Goal: Transaction & Acquisition: Book appointment/travel/reservation

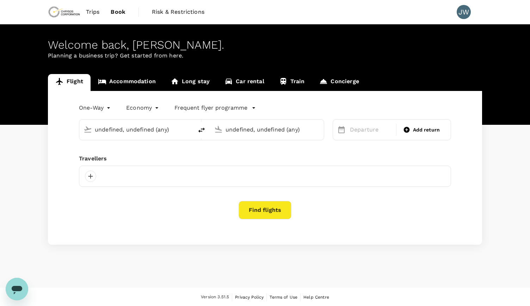
type input "Nursultan (Astana), Kazakhstan (any)"
type input "Almaty, Kazakhstan (any)"
click at [125, 79] on link "Accommodation" at bounding box center [127, 82] width 73 height 17
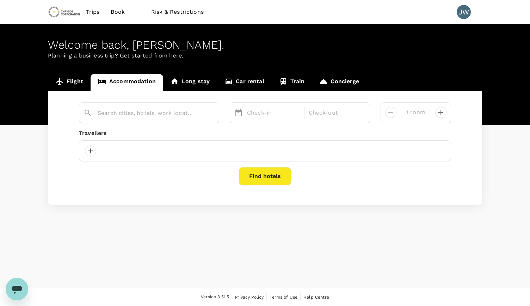
type input "Almaty"
click at [259, 112] on div "12 Sep" at bounding box center [273, 113] width 59 height 14
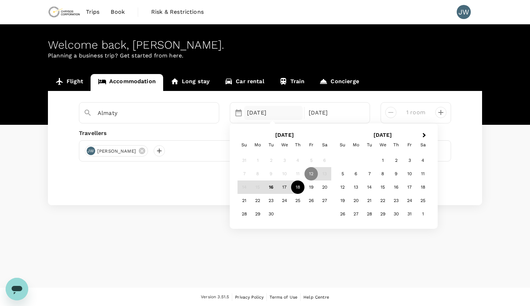
click at [296, 188] on div "18" at bounding box center [297, 187] width 13 height 13
click at [243, 201] on div "21" at bounding box center [244, 200] width 13 height 13
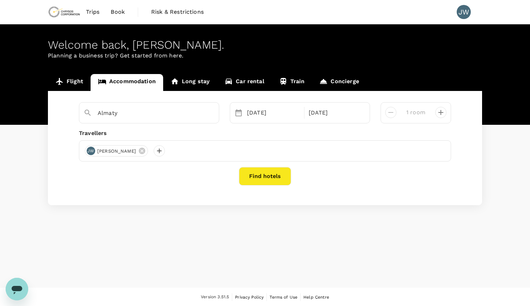
click at [269, 177] on button "Find hotels" at bounding box center [265, 176] width 52 height 18
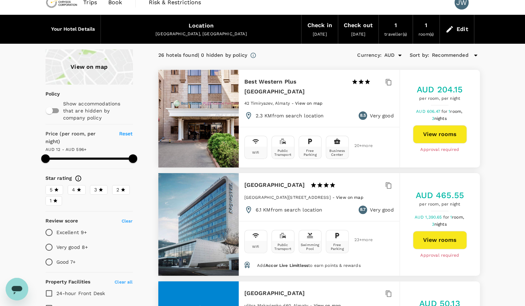
scroll to position [11, 0]
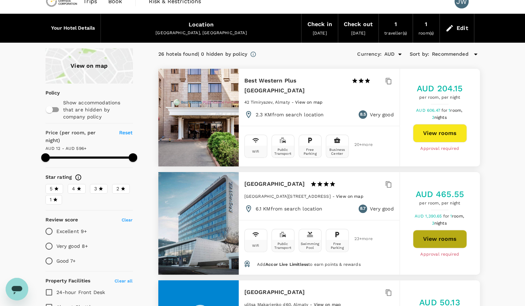
click at [430, 236] on button "View rooms" at bounding box center [440, 239] width 54 height 18
type input "595.35"
click at [431, 130] on button "View rooms" at bounding box center [440, 133] width 54 height 18
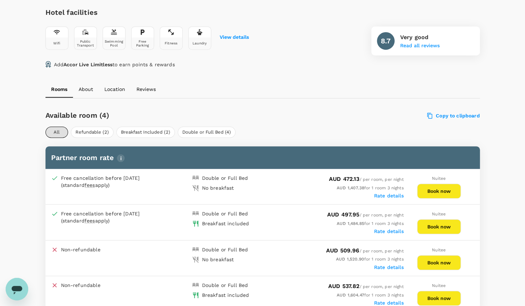
scroll to position [253, 0]
click at [446, 225] on button "Book now" at bounding box center [439, 227] width 44 height 15
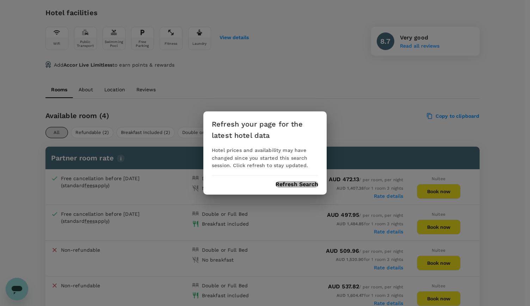
click at [312, 182] on button "Refresh Search" at bounding box center [297, 184] width 43 height 6
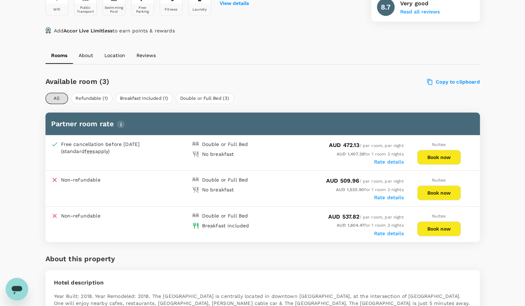
scroll to position [319, 0]
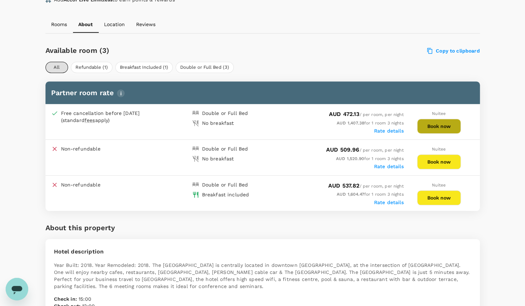
click at [430, 125] on button "Book now" at bounding box center [439, 126] width 44 height 15
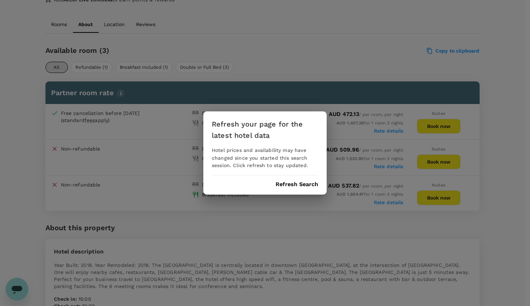
click at [311, 183] on button "Refresh Search" at bounding box center [297, 184] width 43 height 6
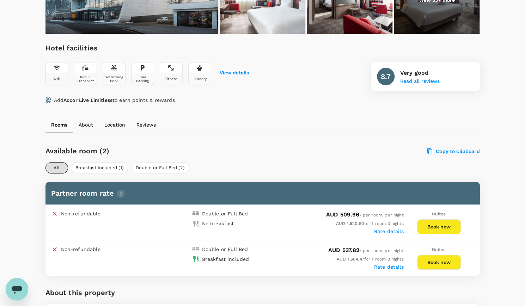
scroll to position [220, 0]
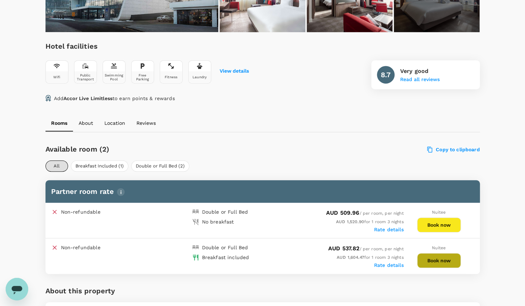
click at [434, 258] on button "Book now" at bounding box center [439, 260] width 44 height 15
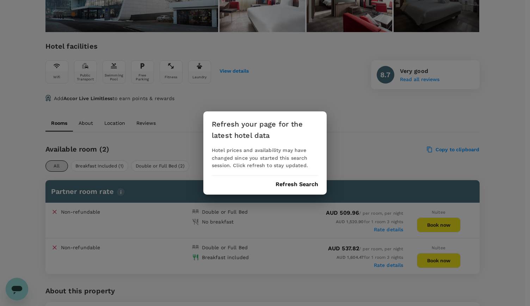
click at [312, 184] on button "Refresh Search" at bounding box center [297, 184] width 43 height 6
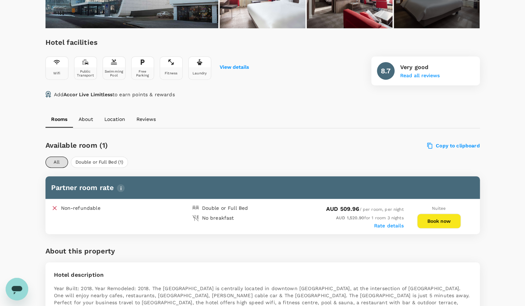
scroll to position [225, 0]
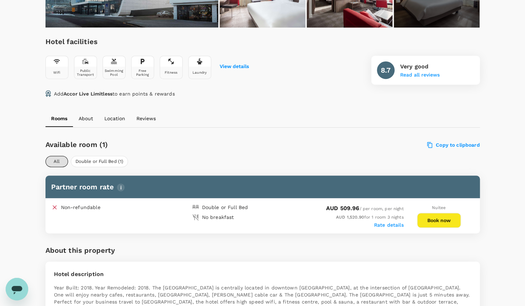
click at [445, 218] on button "Book now" at bounding box center [439, 220] width 44 height 15
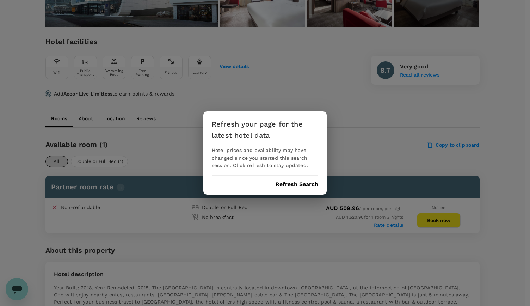
click at [307, 184] on button "Refresh Search" at bounding box center [297, 184] width 43 height 6
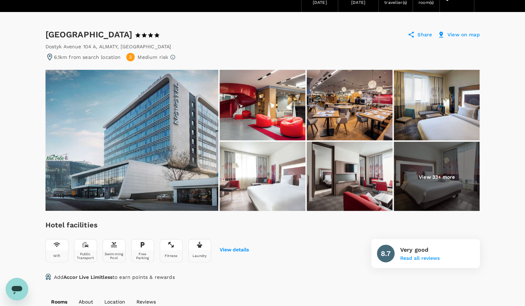
scroll to position [0, 0]
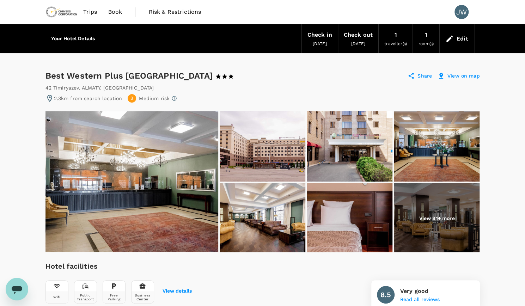
click at [243, 208] on img at bounding box center [263, 218] width 86 height 71
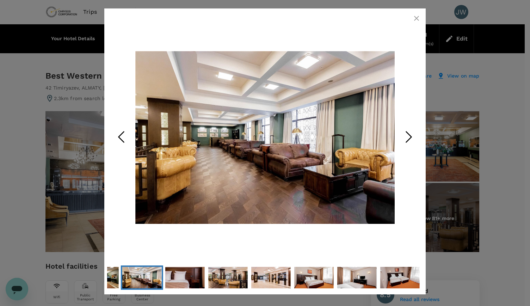
click at [412, 136] on polyline "Next Slide" at bounding box center [408, 137] width 5 height 11
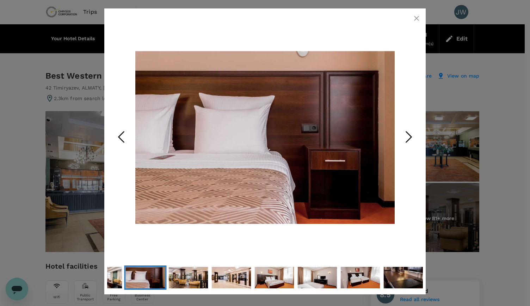
click at [412, 136] on polyline "Next Slide" at bounding box center [408, 137] width 5 height 11
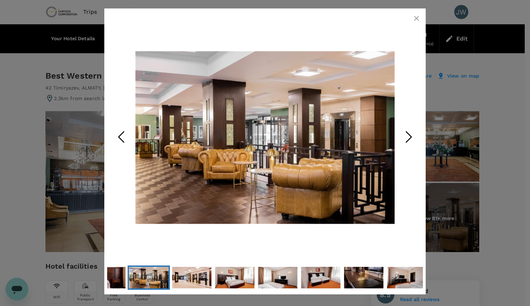
click at [412, 136] on polyline "Next Slide" at bounding box center [408, 137] width 5 height 11
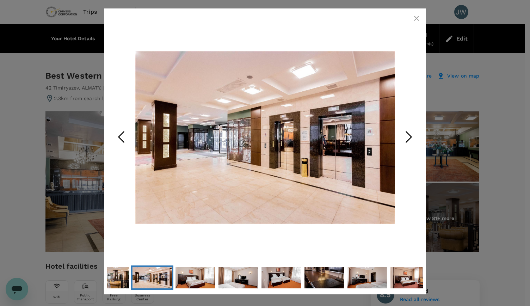
click at [412, 136] on polyline "Next Slide" at bounding box center [408, 137] width 5 height 11
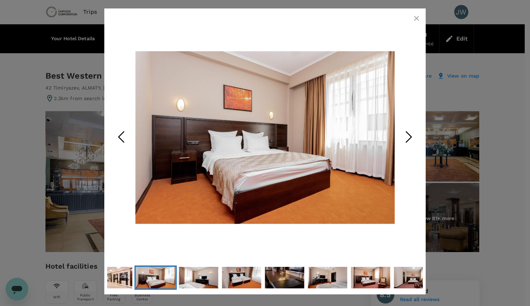
click at [412, 136] on polyline "Next Slide" at bounding box center [408, 137] width 5 height 11
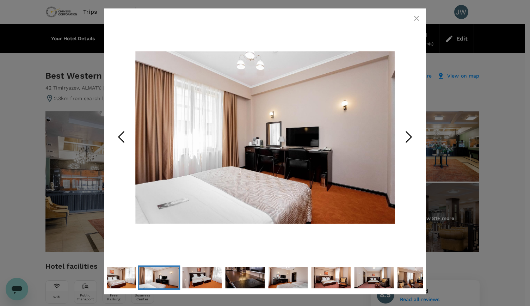
click at [412, 136] on polyline "Next Slide" at bounding box center [408, 137] width 5 height 11
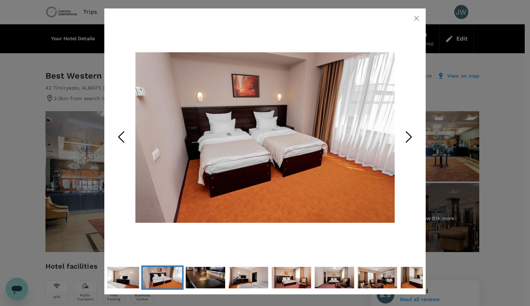
click at [412, 136] on polyline "Next Slide" at bounding box center [408, 137] width 5 height 11
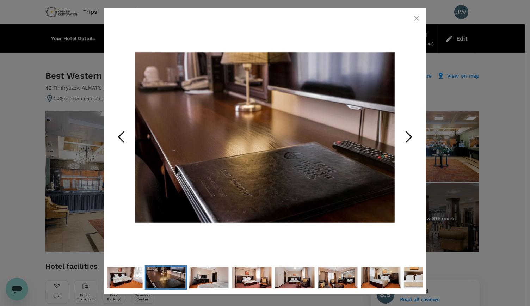
click at [412, 136] on polyline "Next Slide" at bounding box center [408, 137] width 5 height 11
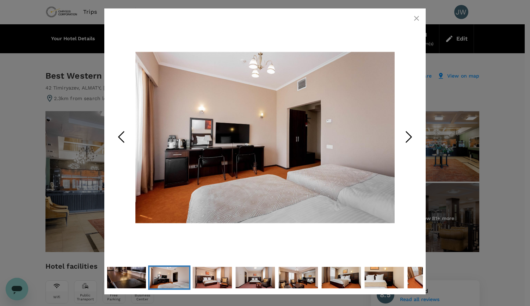
click at [412, 136] on polyline "Next Slide" at bounding box center [408, 137] width 5 height 11
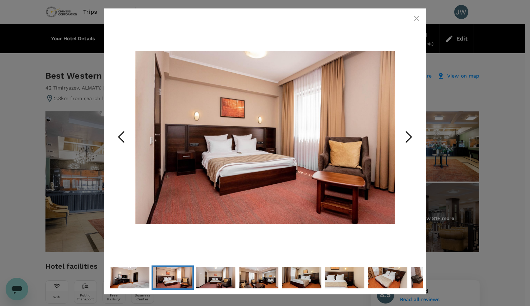
click at [410, 136] on icon "Next Slide" at bounding box center [408, 137] width 21 height 21
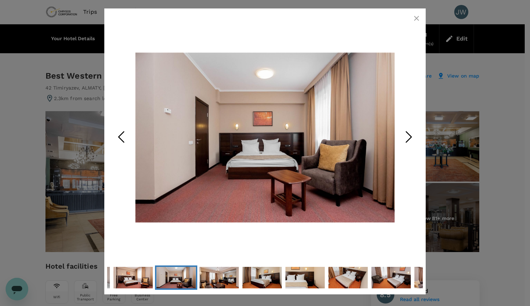
click at [410, 136] on icon "Next Slide" at bounding box center [408, 137] width 21 height 21
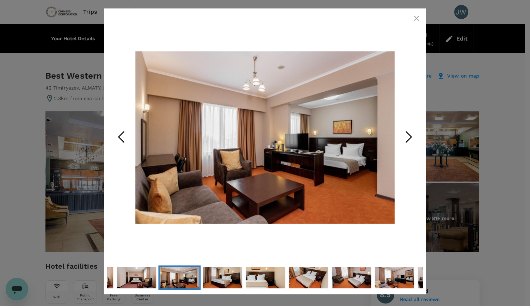
click at [410, 136] on icon "Next Slide" at bounding box center [408, 137] width 21 height 21
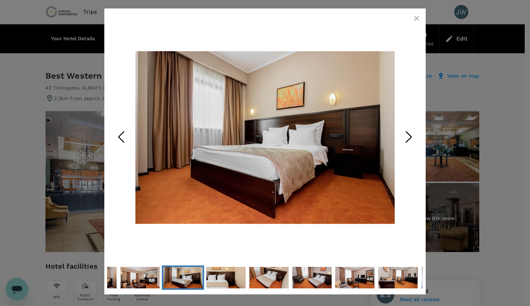
click at [410, 136] on icon "Next Slide" at bounding box center [408, 137] width 21 height 21
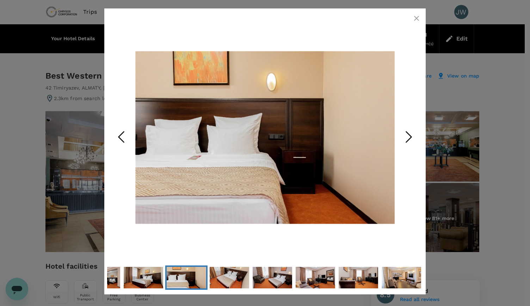
click at [410, 136] on icon "Next Slide" at bounding box center [408, 137] width 21 height 21
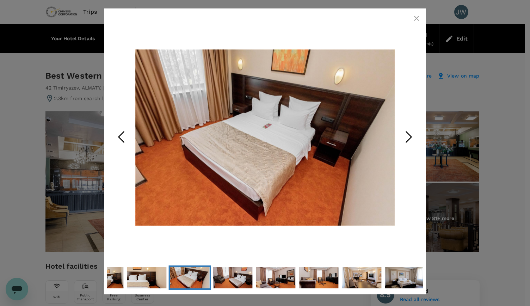
click at [410, 136] on icon "Next Slide" at bounding box center [408, 137] width 21 height 21
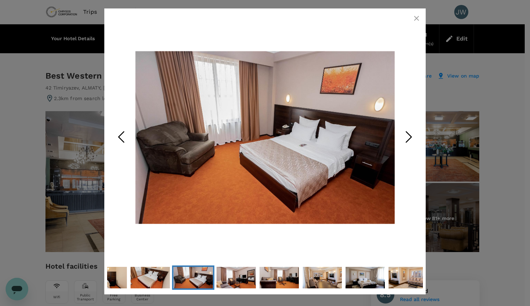
click at [410, 136] on icon "Next Slide" at bounding box center [408, 137] width 21 height 21
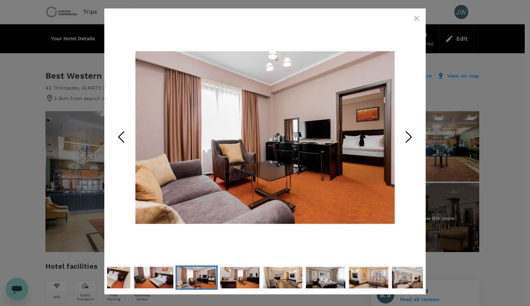
click at [410, 136] on icon "Next Slide" at bounding box center [408, 137] width 21 height 21
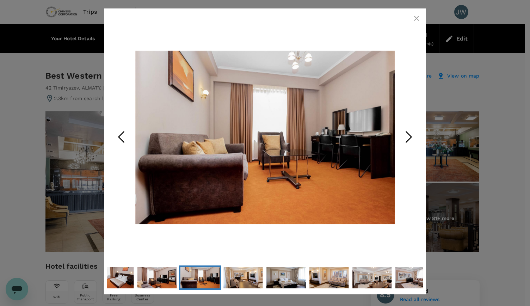
click at [410, 136] on icon "Next Slide" at bounding box center [408, 137] width 21 height 21
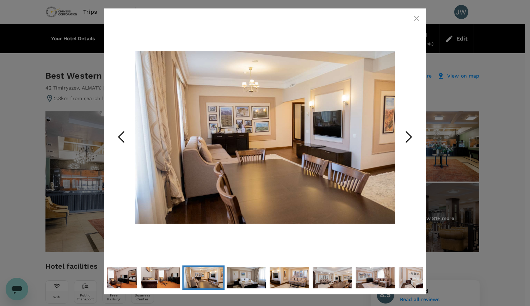
click at [410, 136] on icon "Next Slide" at bounding box center [408, 137] width 21 height 21
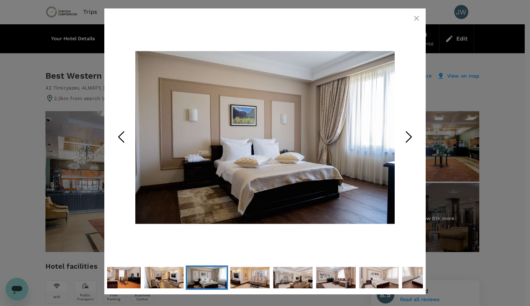
click at [410, 136] on icon "Next Slide" at bounding box center [408, 137] width 21 height 21
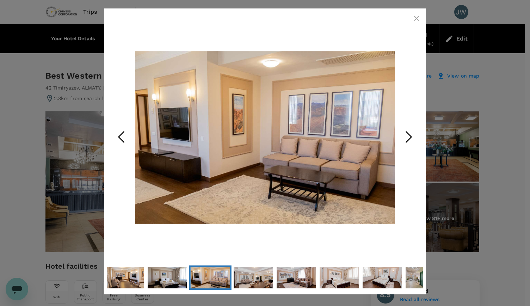
click at [418, 17] on icon "button" at bounding box center [416, 18] width 8 height 8
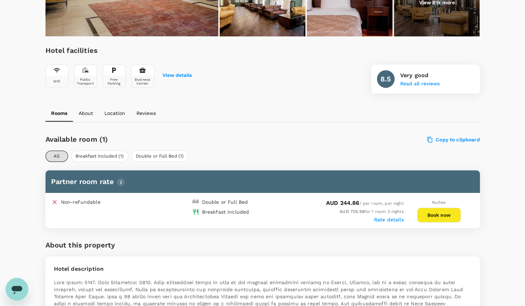
scroll to position [219, 0]
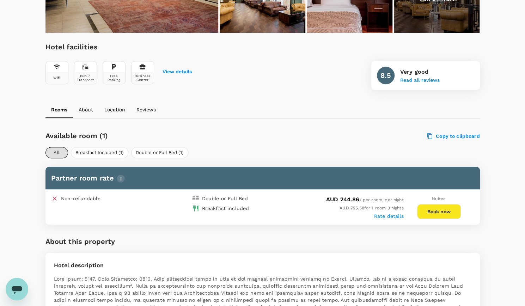
click at [439, 208] on button "Book now" at bounding box center [439, 211] width 44 height 15
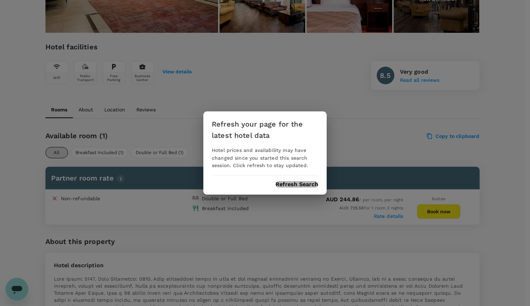
click at [314, 184] on button "Refresh Search" at bounding box center [297, 184] width 43 height 6
